Goal: Task Accomplishment & Management: Use online tool/utility

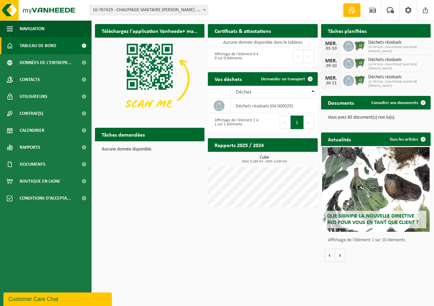
click at [391, 47] on span "10-767429 - CHAUFFAGE SANITAIRE [PERSON_NAME]" at bounding box center [397, 49] width 59 height 8
click at [21, 128] on span "Calendrier" at bounding box center [32, 130] width 25 height 17
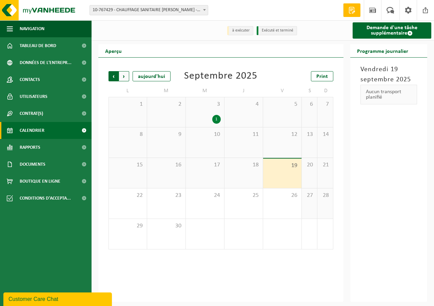
click at [122, 75] on span "Suivant" at bounding box center [124, 76] width 10 height 10
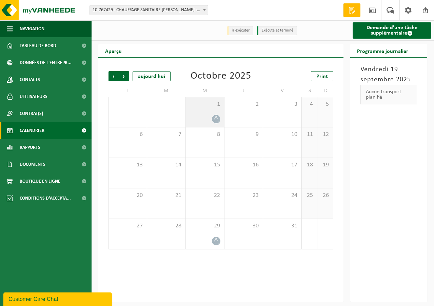
click at [215, 120] on icon at bounding box center [216, 119] width 6 height 6
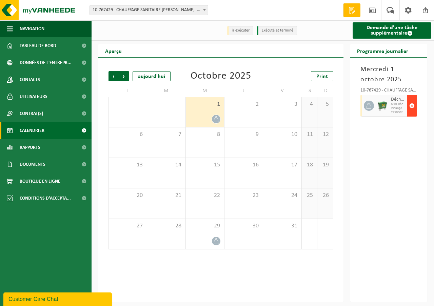
click at [412, 106] on span "button" at bounding box center [411, 106] width 5 height 14
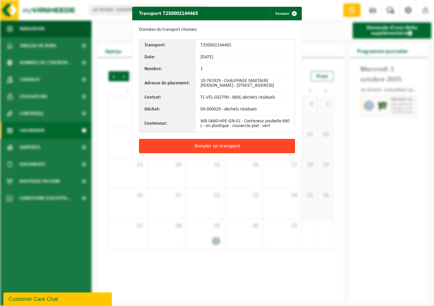
click at [217, 153] on button "Annuler un transport" at bounding box center [217, 146] width 156 height 14
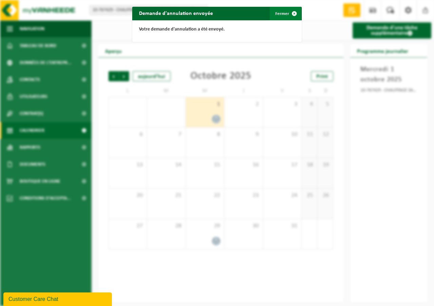
click at [291, 12] on span "button" at bounding box center [294, 14] width 14 height 14
